Goal: Information Seeking & Learning: Learn about a topic

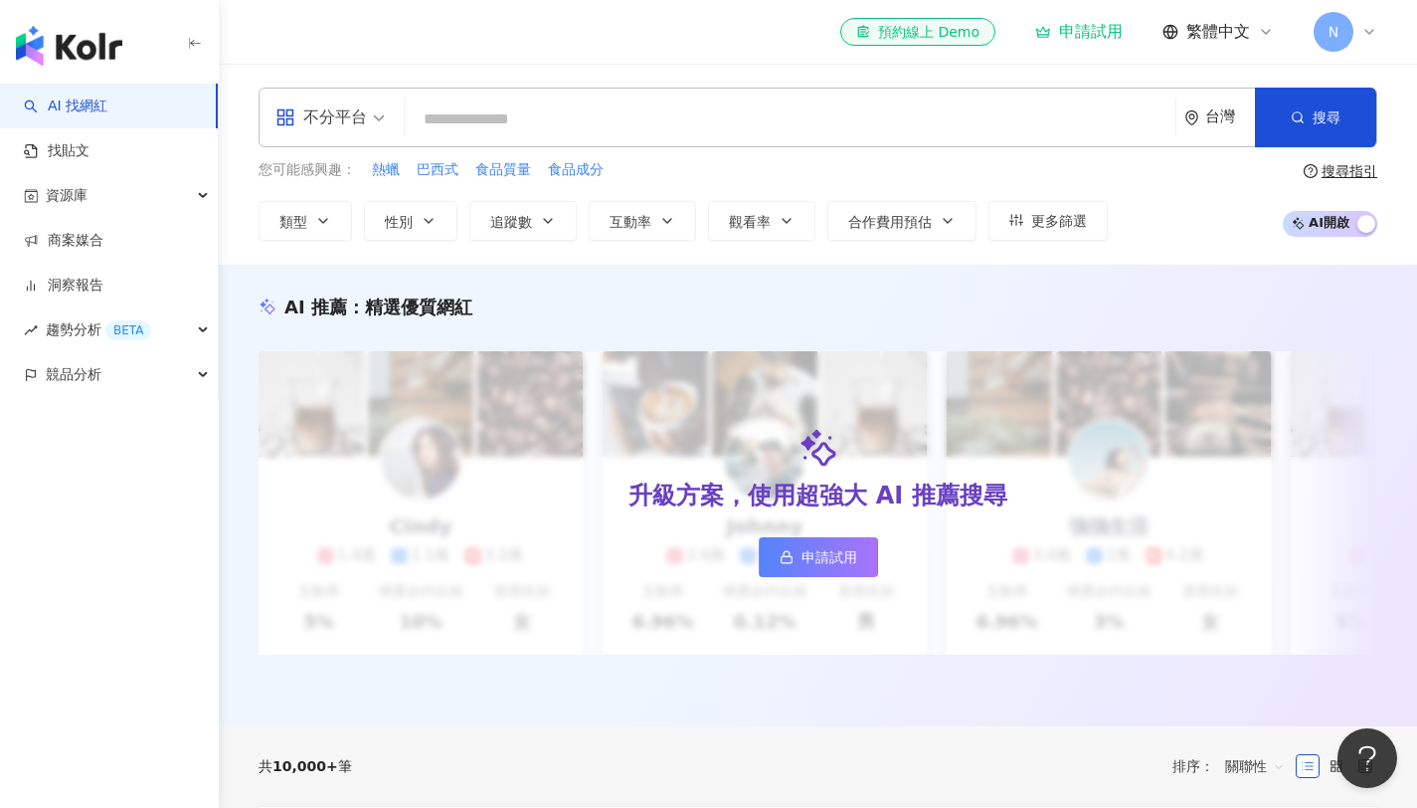
type input "*"
type input "******"
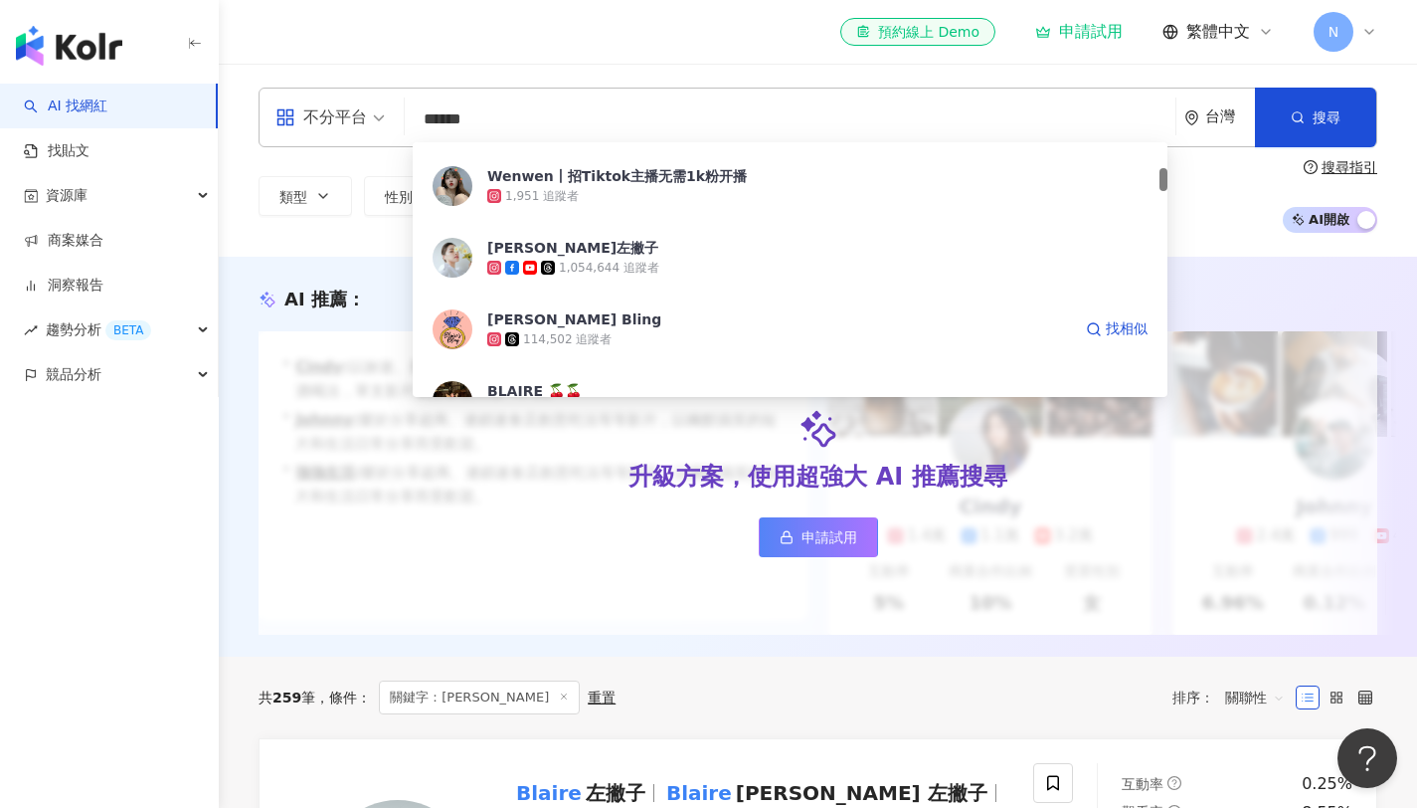
scroll to position [279, 0]
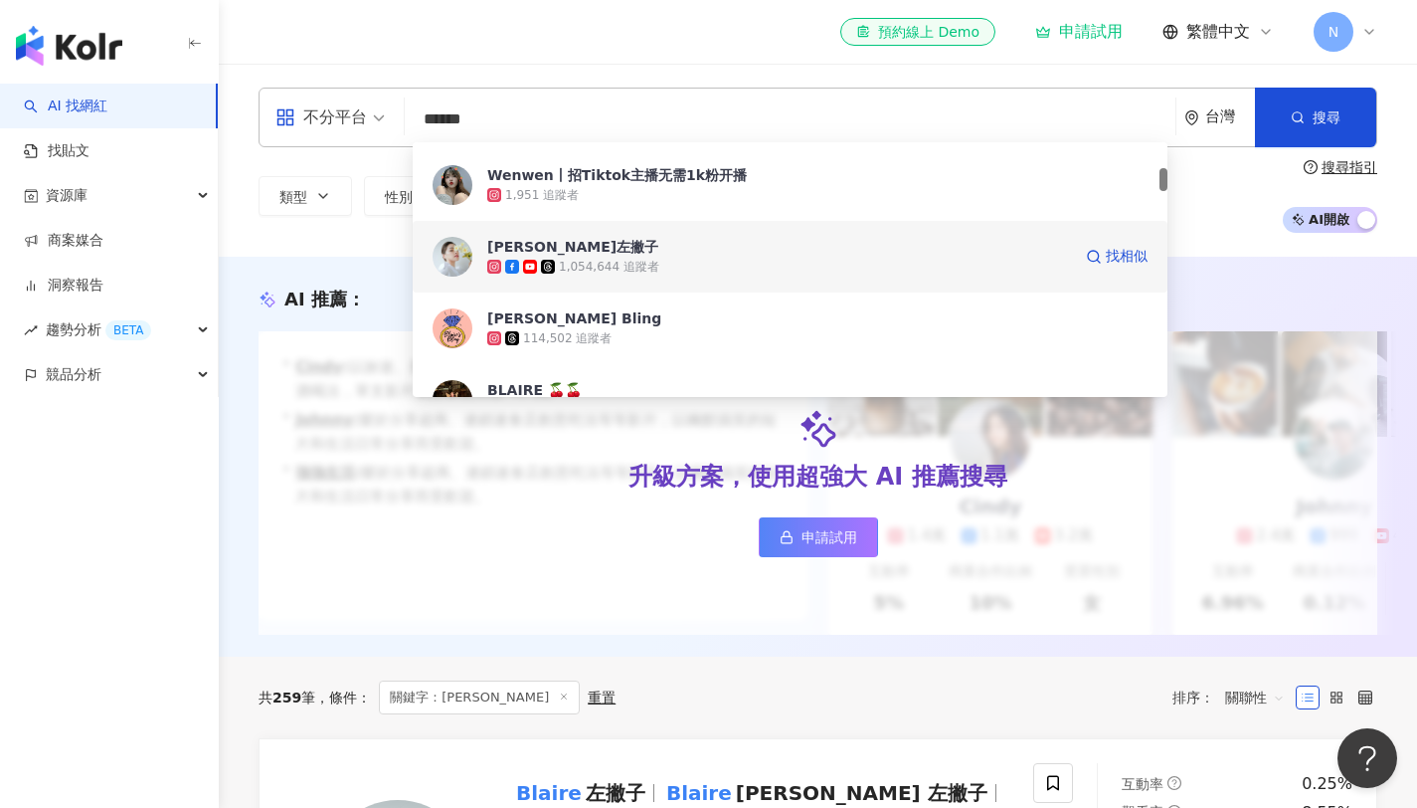
click at [647, 273] on div "1,054,644 追蹤者" at bounding box center [609, 267] width 100 height 17
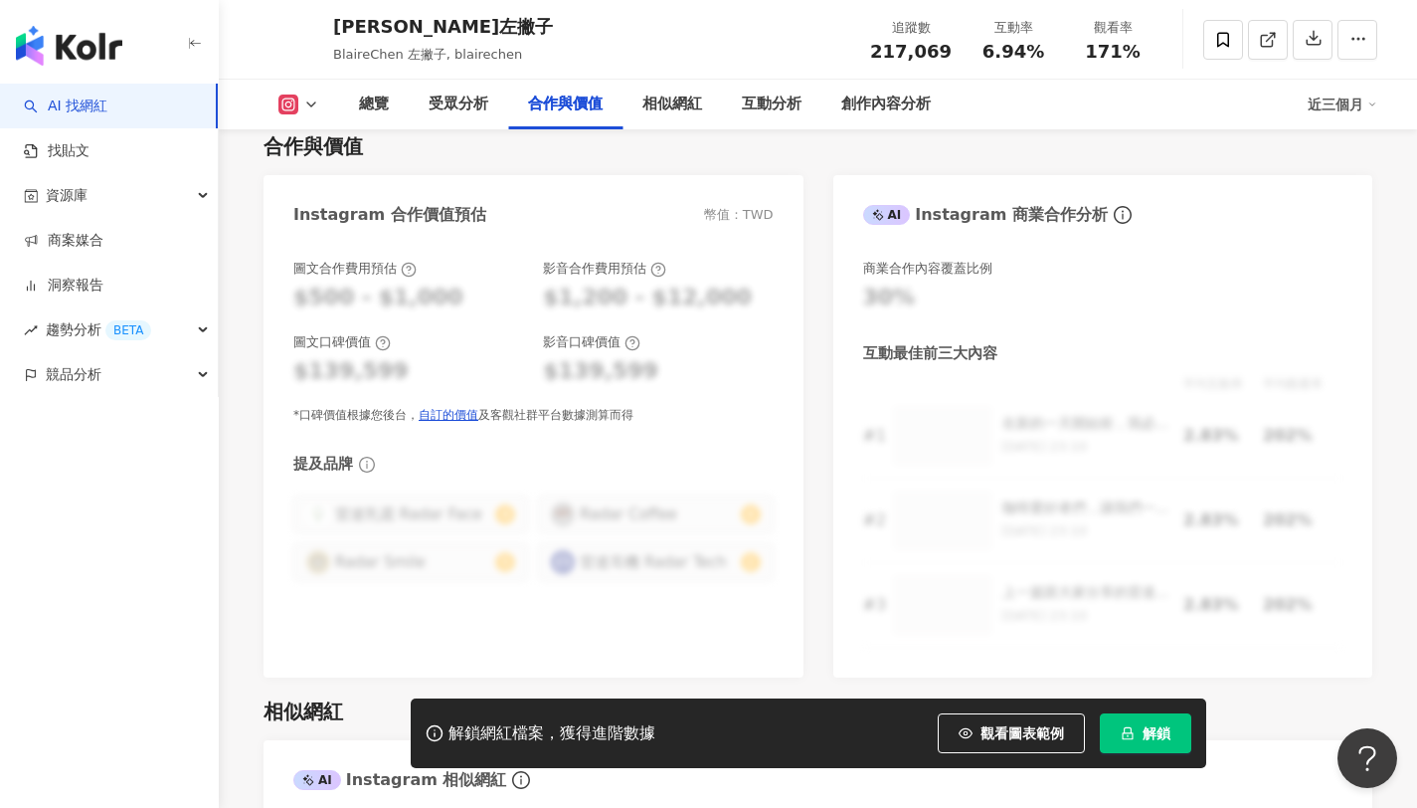
scroll to position [2690, 0]
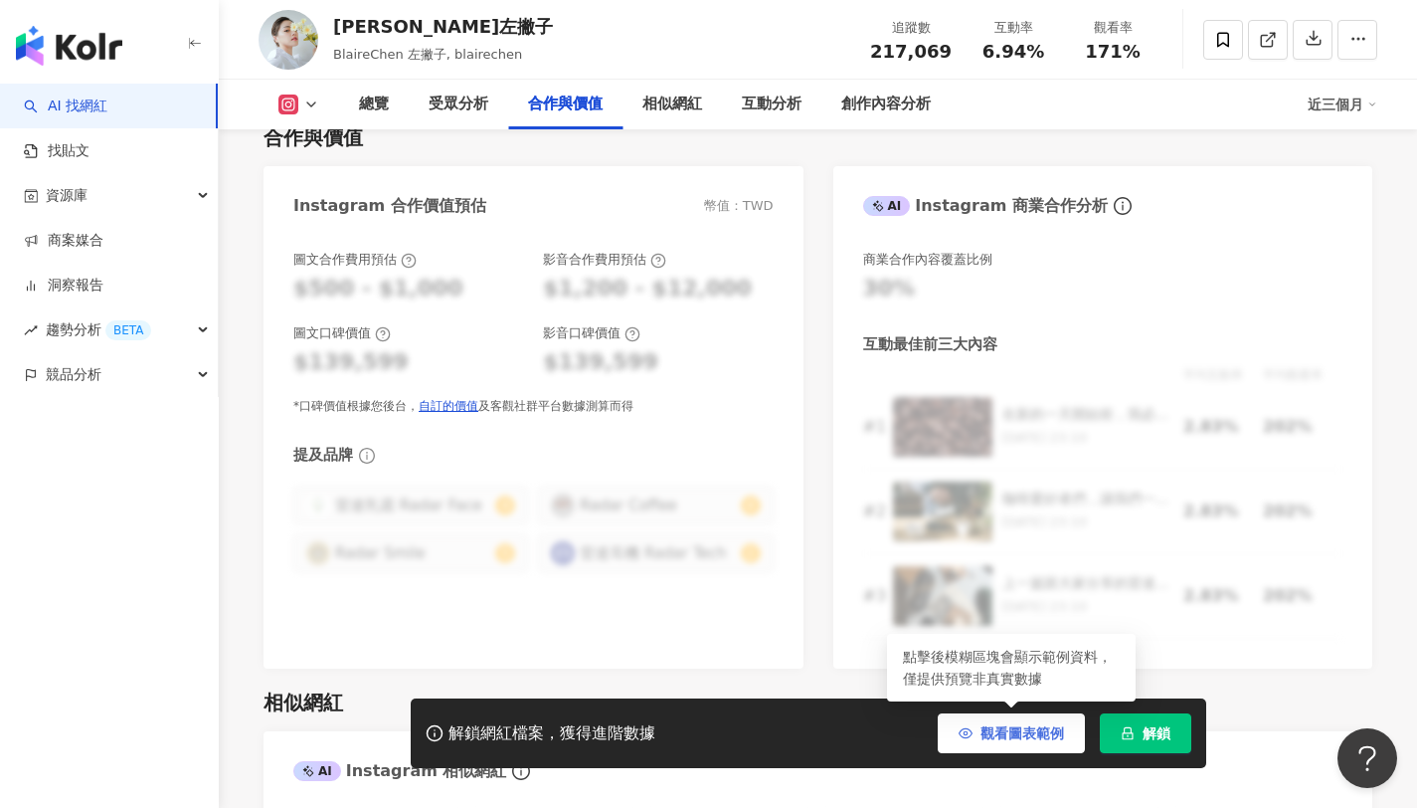
click at [1023, 737] on span "觀看圖表範例" at bounding box center [1023, 733] width 84 height 16
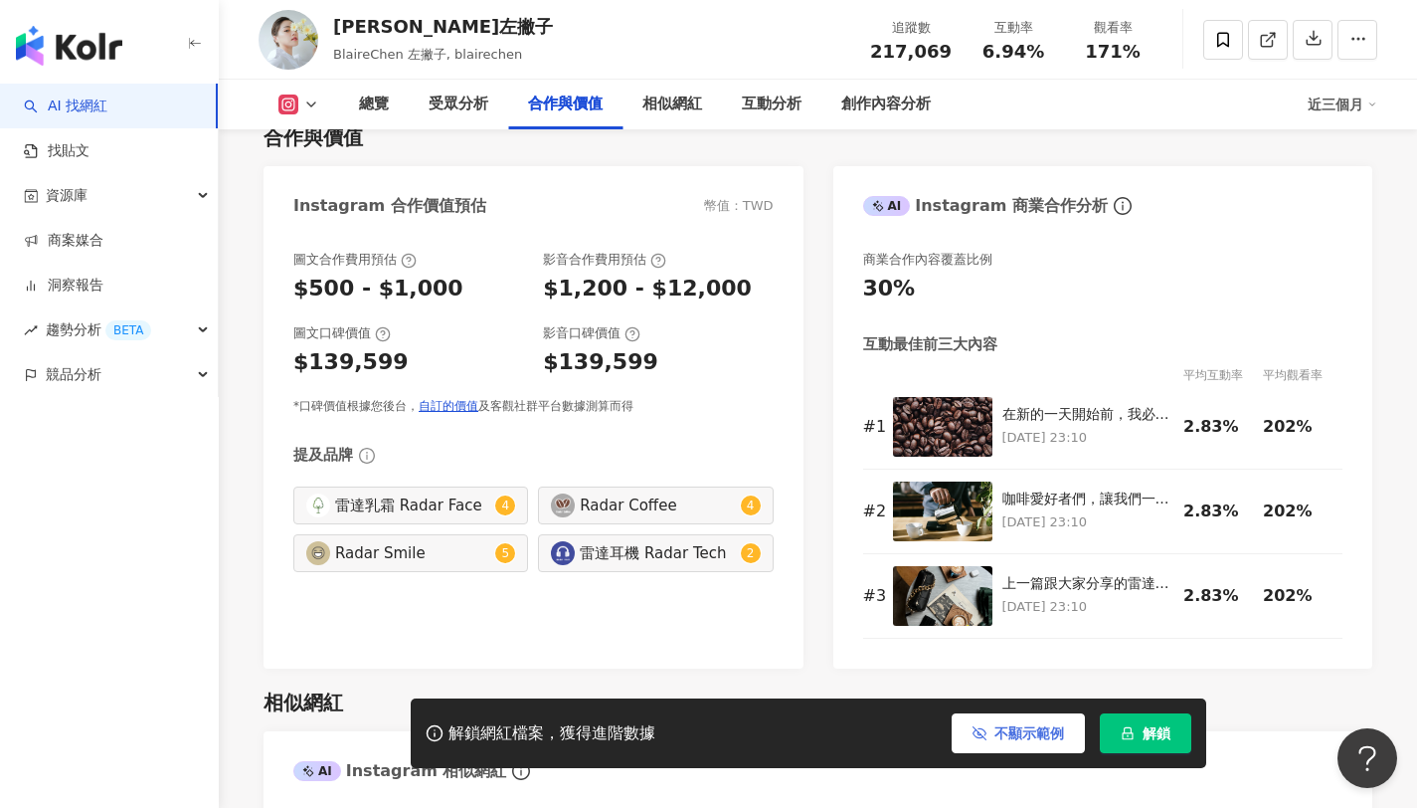
click at [1022, 736] on span "不顯示範例" at bounding box center [1030, 733] width 70 height 16
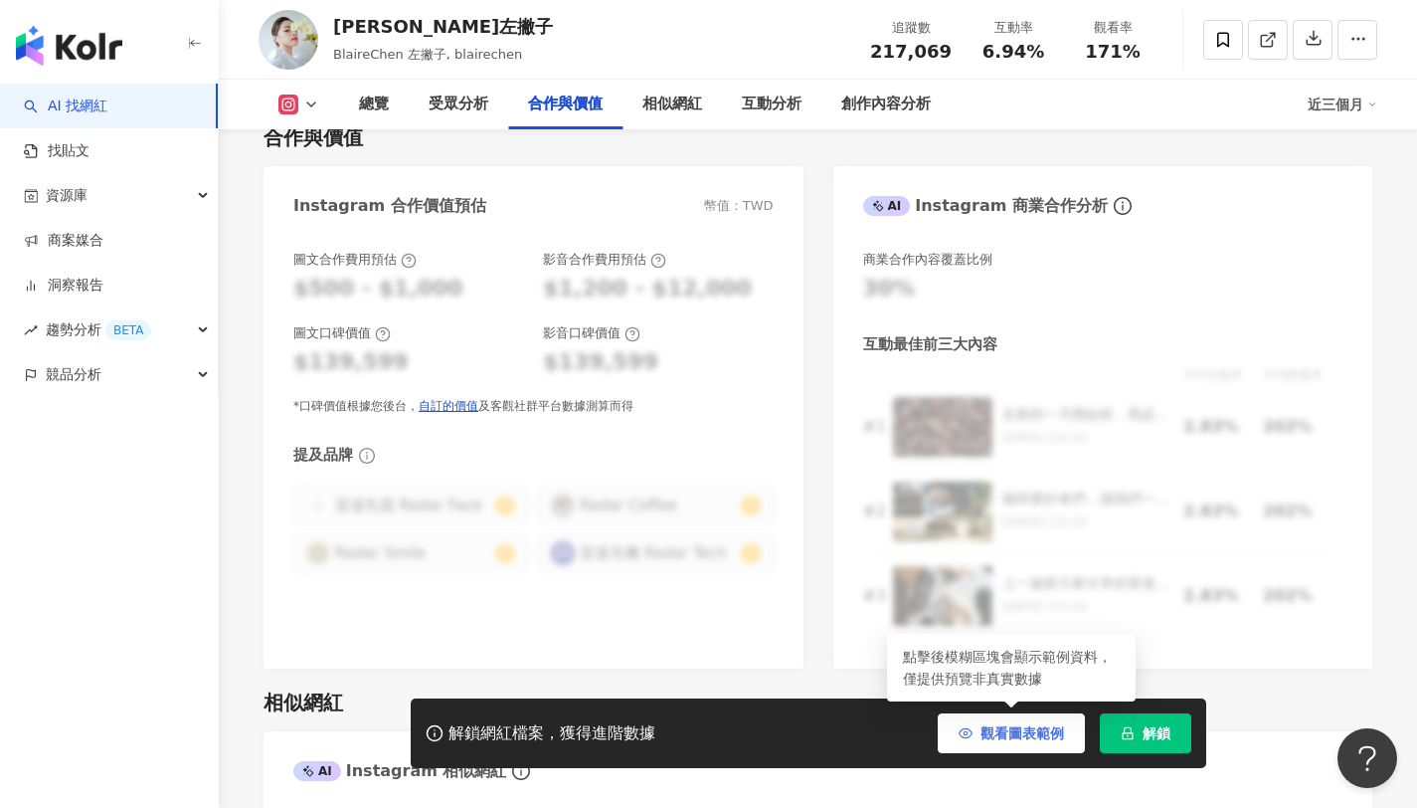
click at [1022, 737] on span "觀看圖表範例" at bounding box center [1023, 733] width 84 height 16
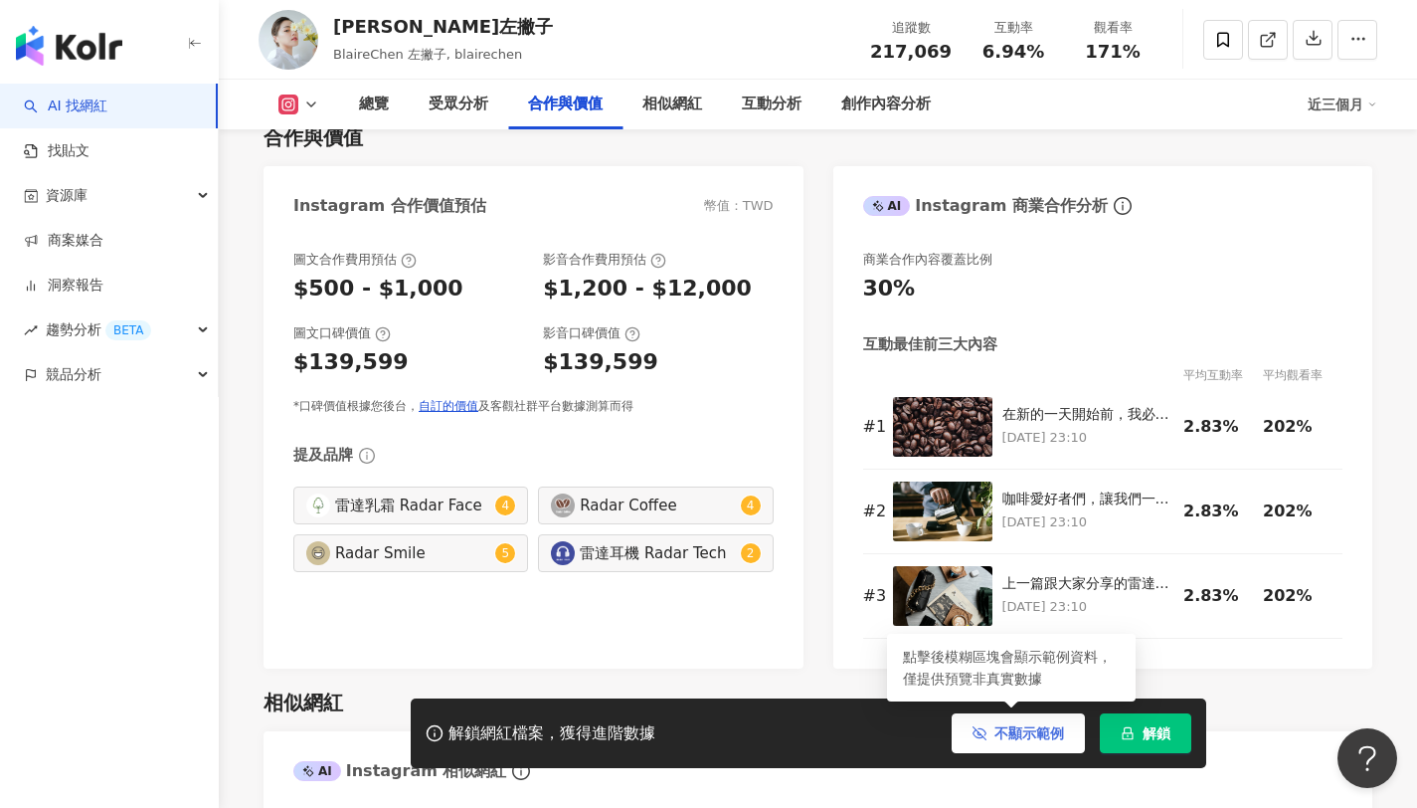
click at [1022, 737] on span "不顯示範例" at bounding box center [1030, 733] width 70 height 16
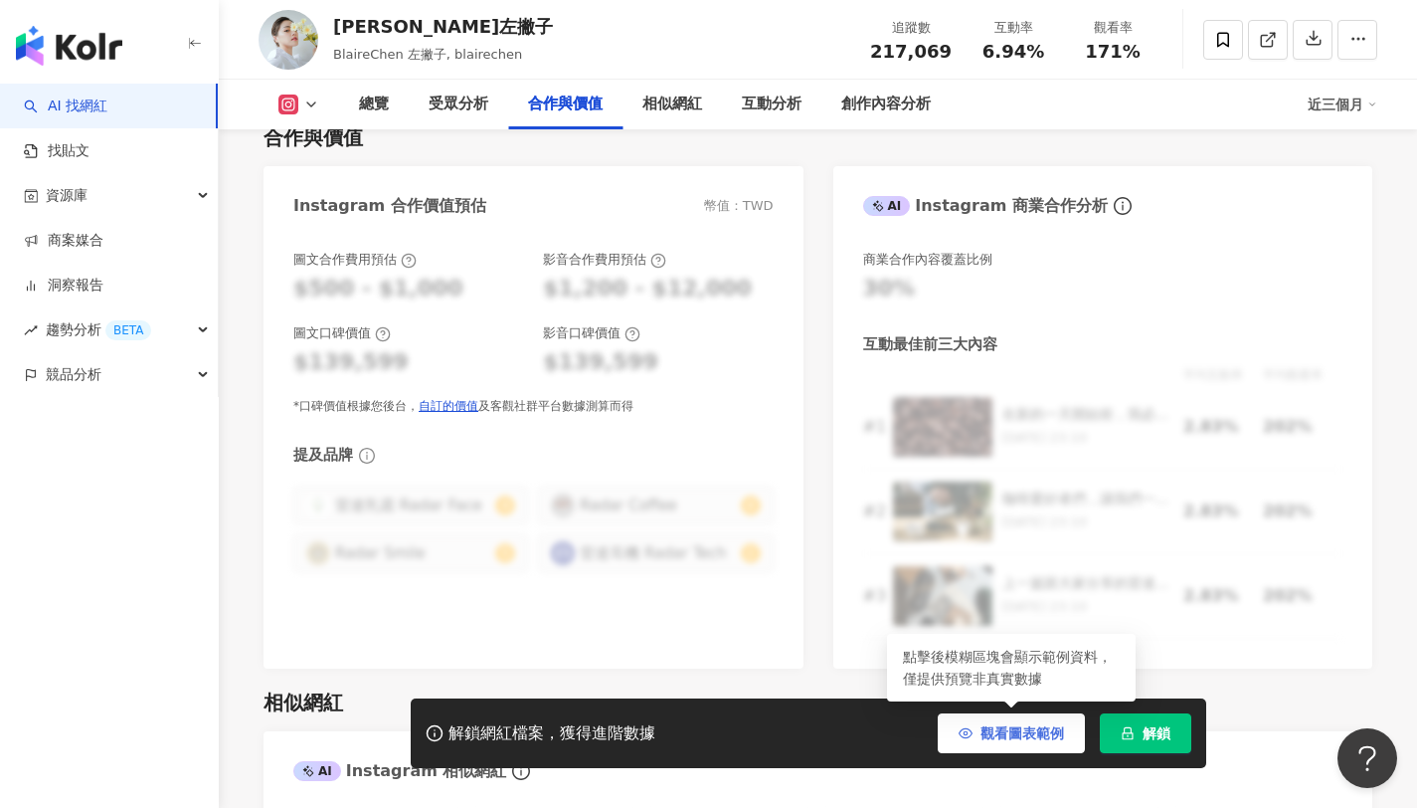
click at [1022, 737] on span "觀看圖表範例" at bounding box center [1023, 733] width 84 height 16
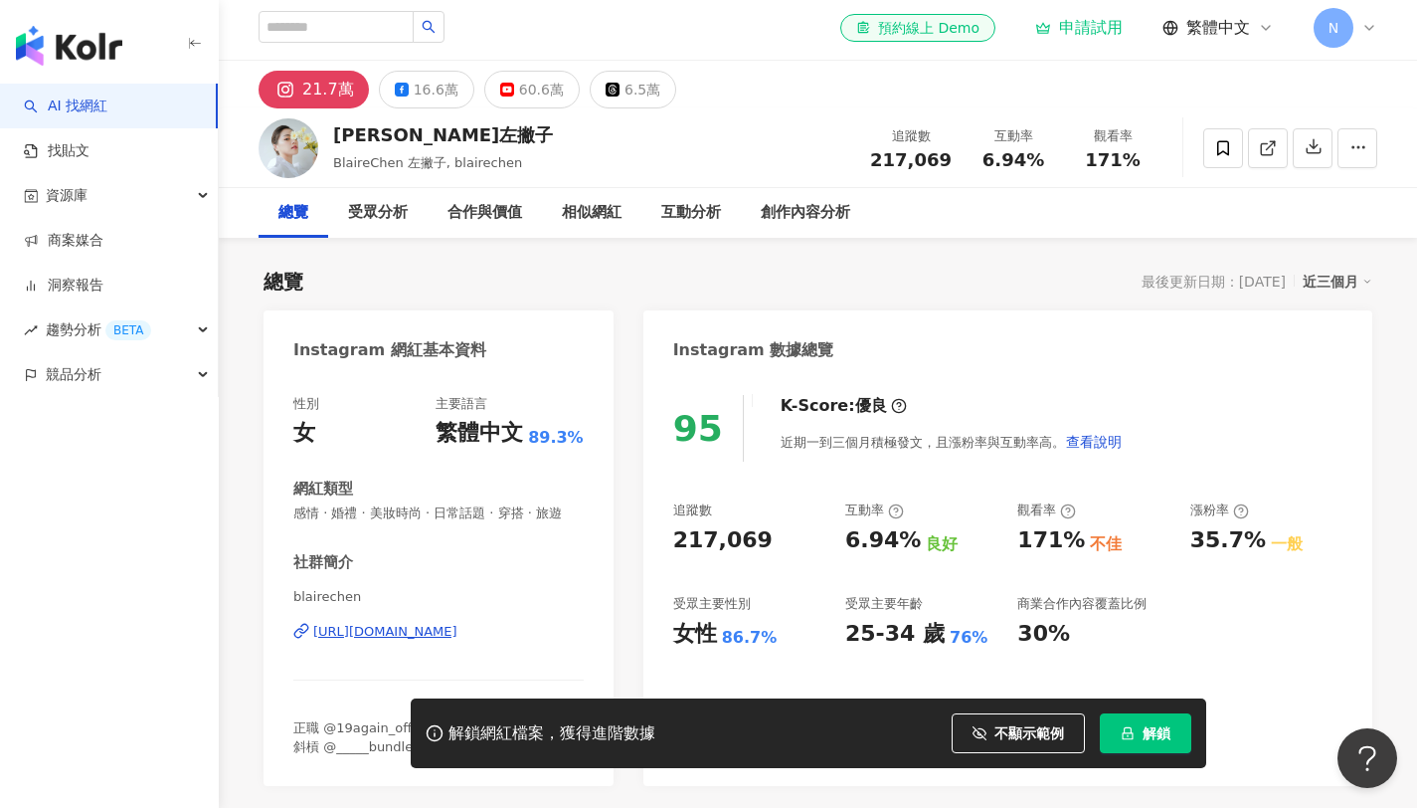
scroll to position [0, 0]
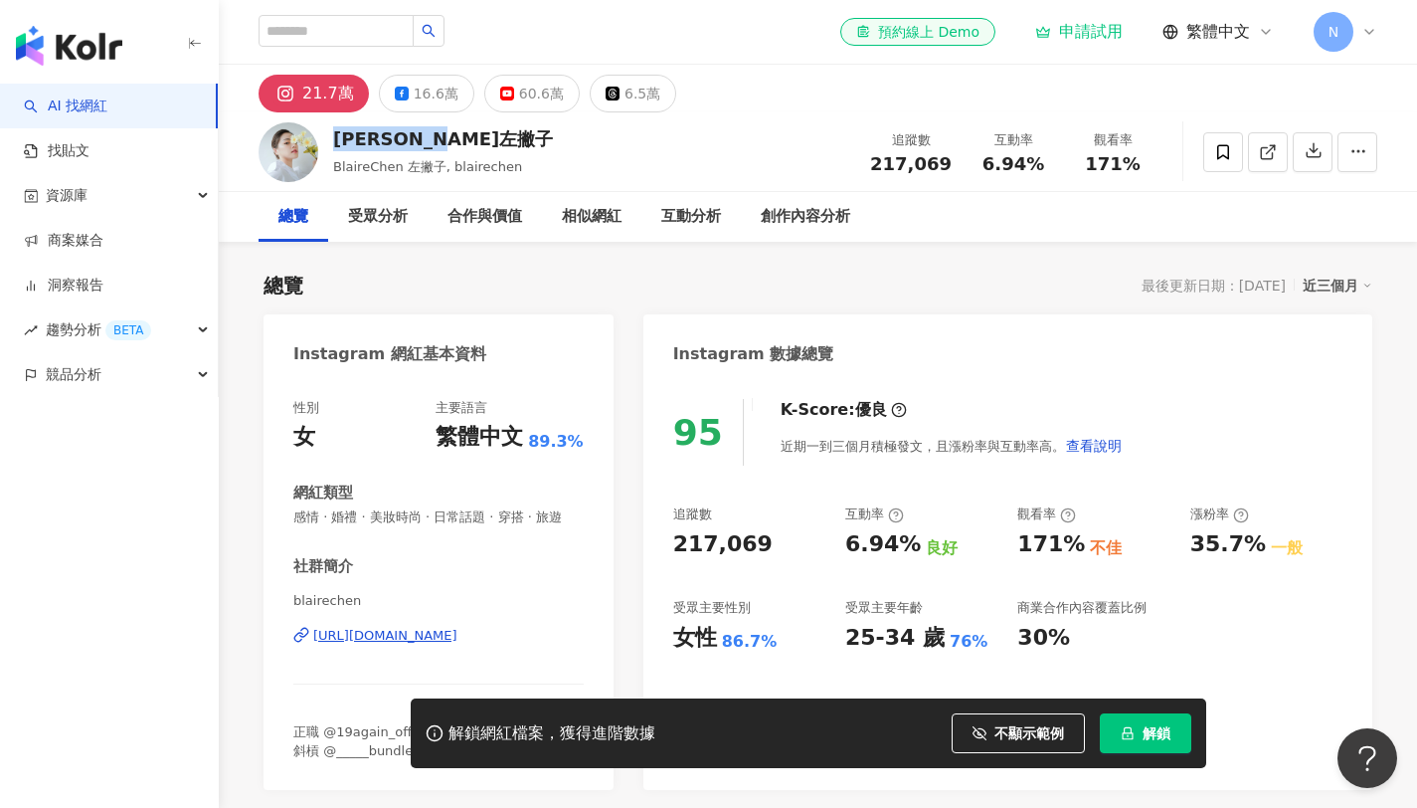
drag, startPoint x: 333, startPoint y: 138, endPoint x: 477, endPoint y: 139, distance: 144.2
click at [477, 139] on div "[PERSON_NAME]左撇子" at bounding box center [443, 138] width 220 height 25
copy div "[PERSON_NAME]左撇子"
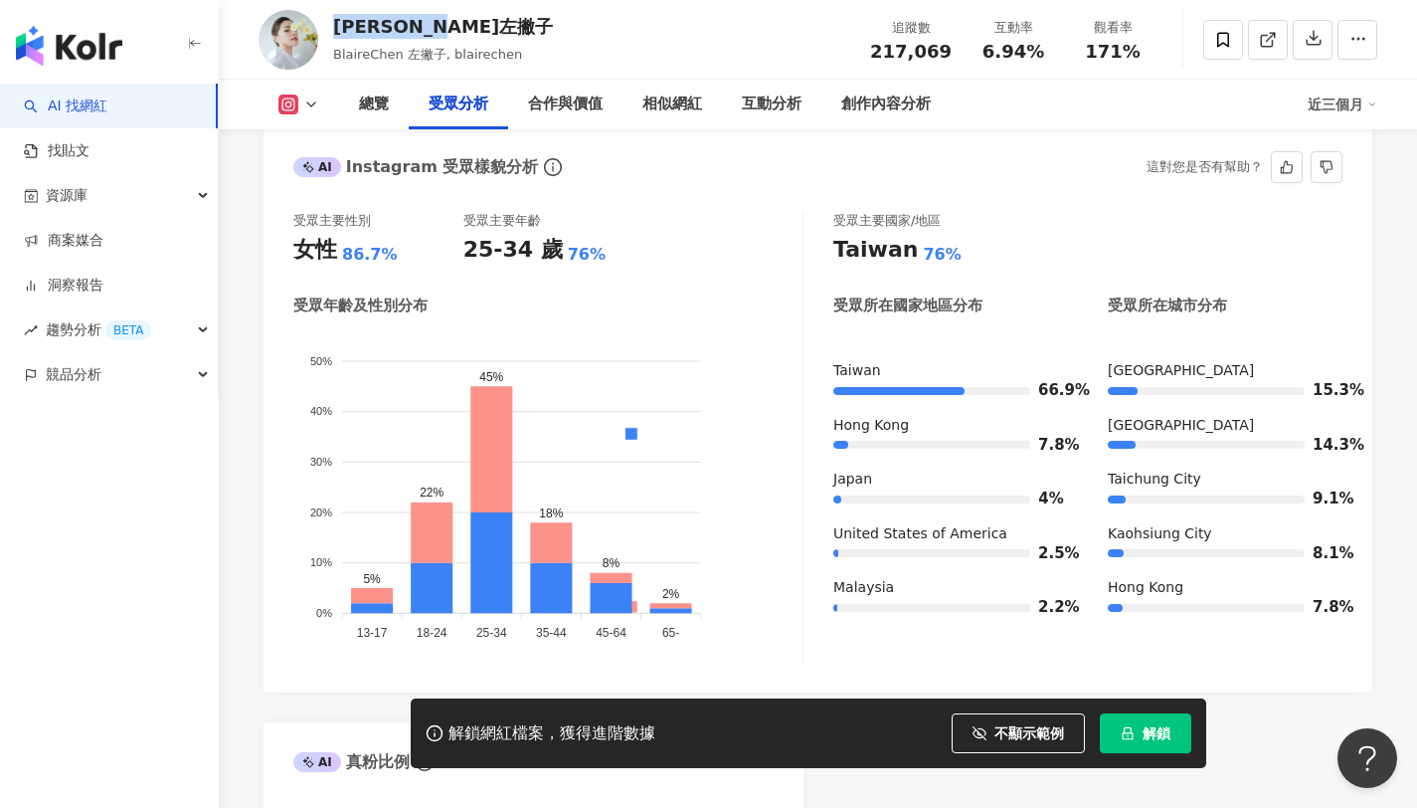
scroll to position [1762, 0]
